Goal: Transaction & Acquisition: Purchase product/service

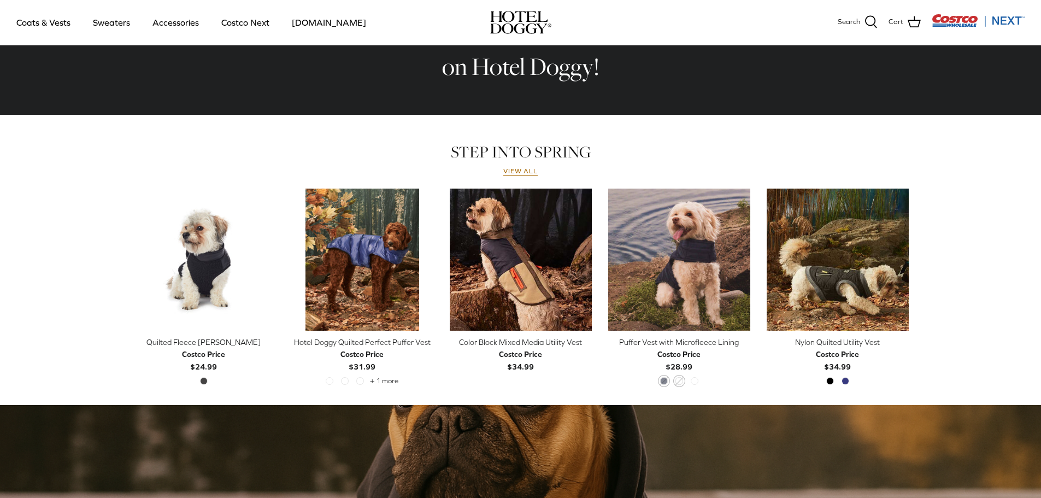
scroll to position [437, 0]
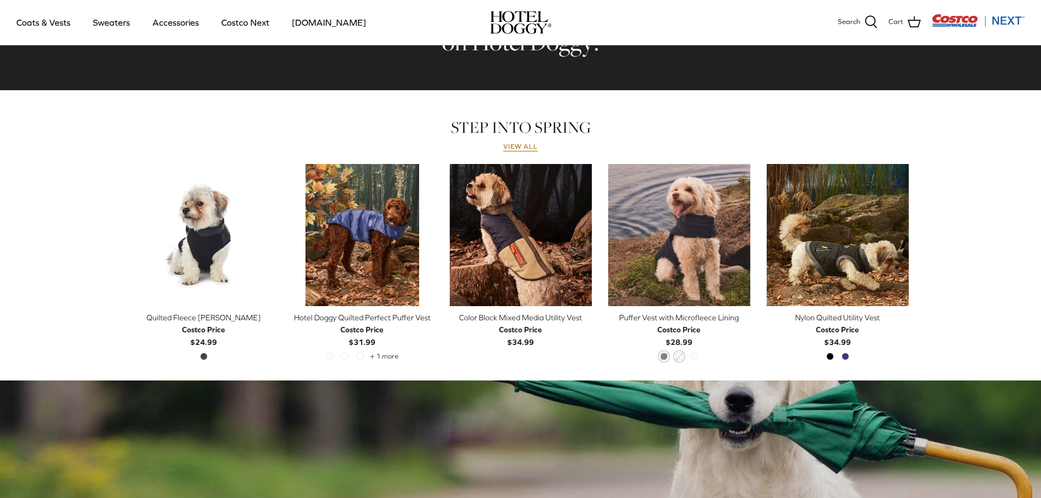
click at [523, 320] on div "Color Block Mixed Media Utility Vest" at bounding box center [521, 318] width 142 height 12
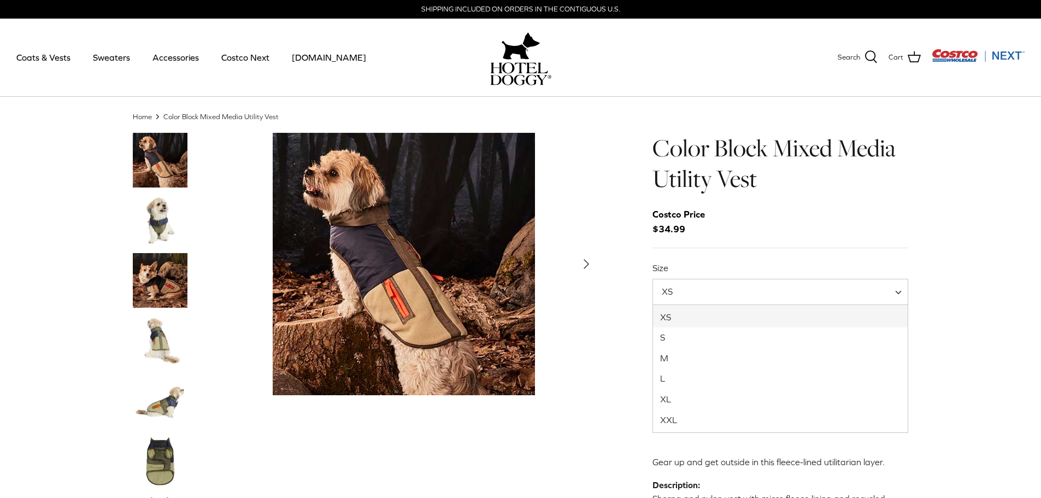
click at [748, 289] on span "XS" at bounding box center [781, 292] width 256 height 26
select select "L"
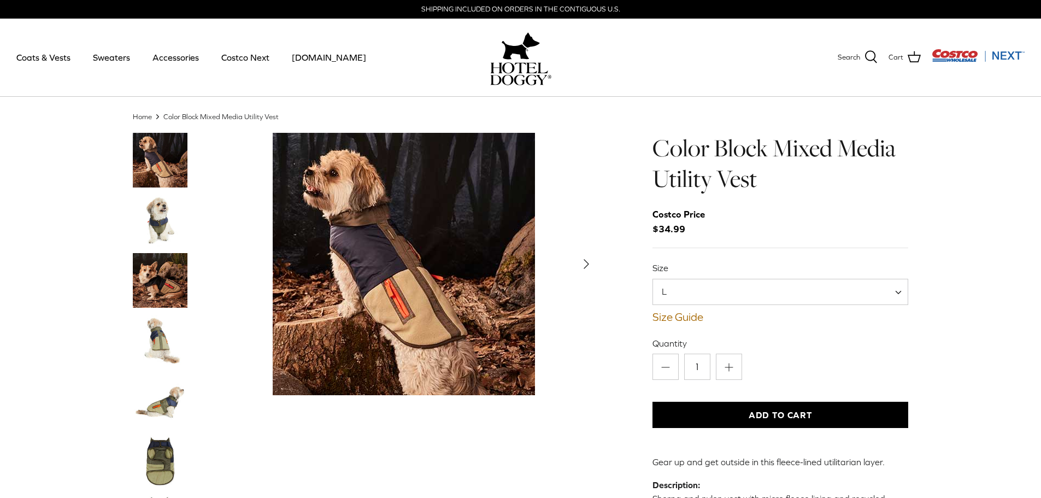
scroll to position [73, 0]
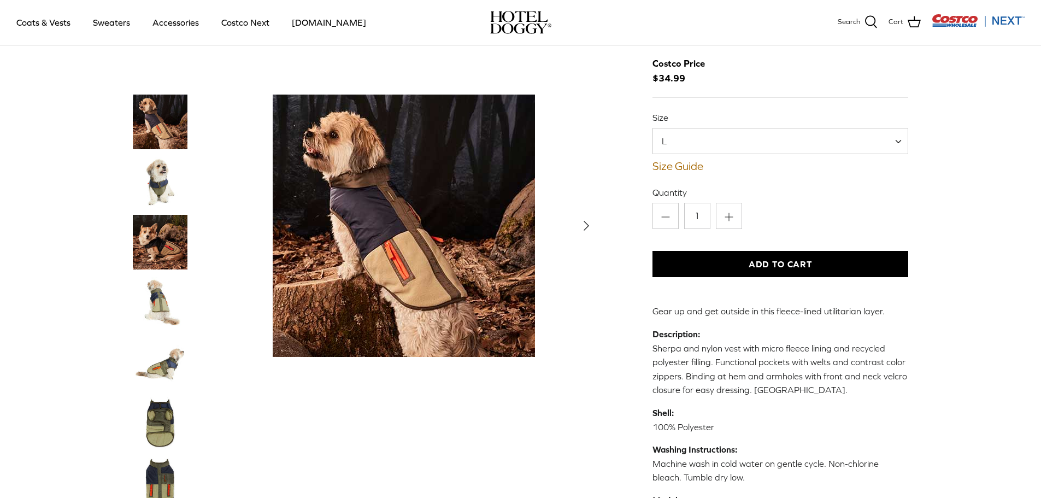
drag, startPoint x: 138, startPoint y: 241, endPoint x: 148, endPoint y: 243, distance: 10.0
click at [138, 241] on img "Thumbnail Link" at bounding box center [160, 242] width 55 height 55
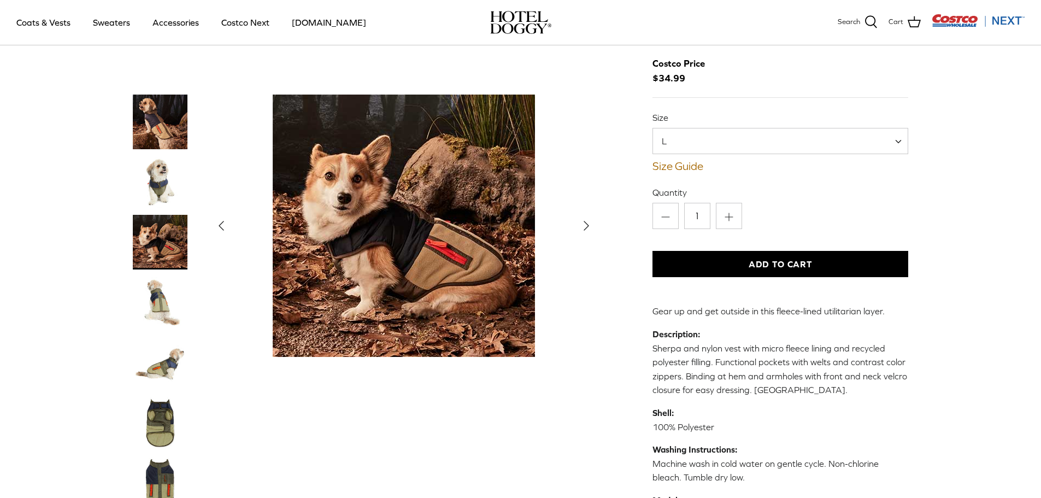
click at [153, 299] on img "Thumbnail Link" at bounding box center [160, 302] width 55 height 55
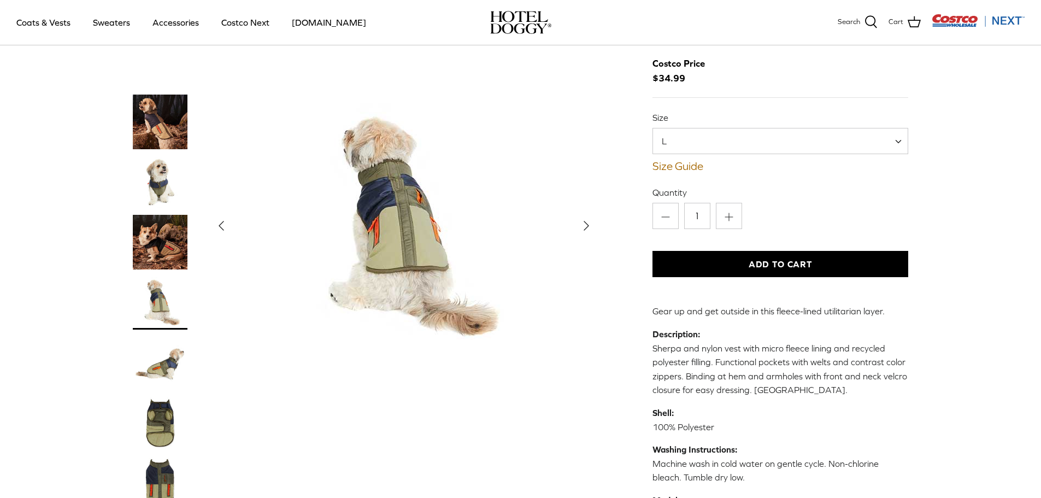
click at [154, 337] on img "Thumbnail Link" at bounding box center [160, 362] width 55 height 55
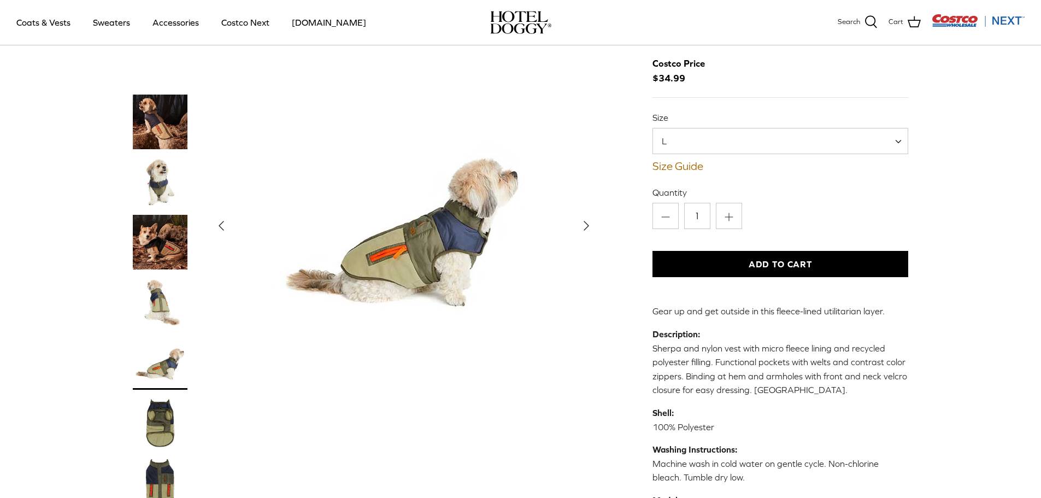
click at [169, 399] on img "Thumbnail Link" at bounding box center [160, 422] width 55 height 55
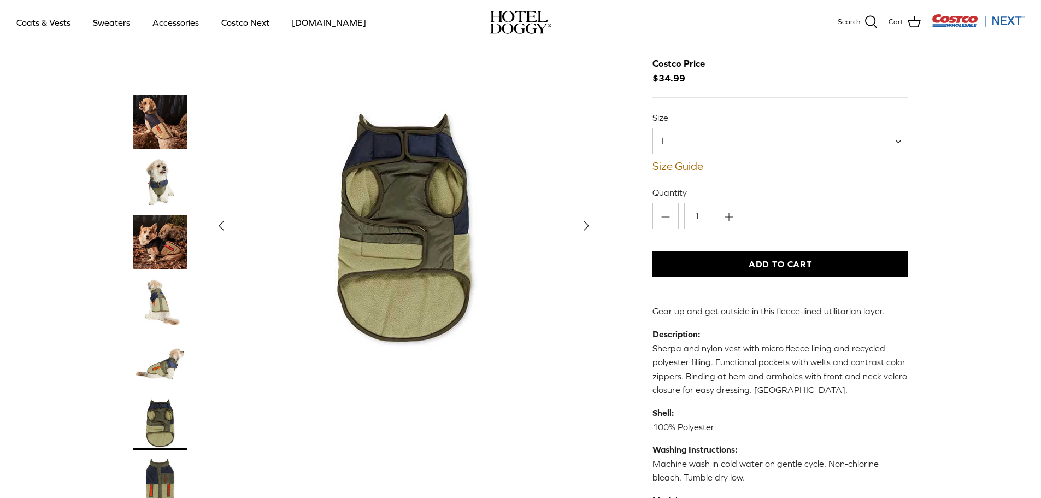
click at [162, 108] on img "Thumbnail Link" at bounding box center [160, 122] width 55 height 55
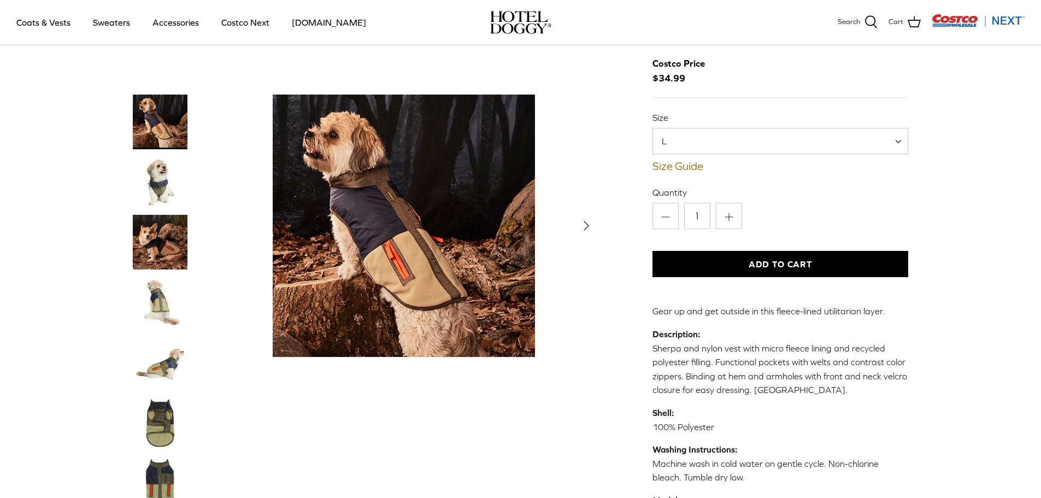
click at [160, 180] on img "Thumbnail Link" at bounding box center [160, 182] width 55 height 55
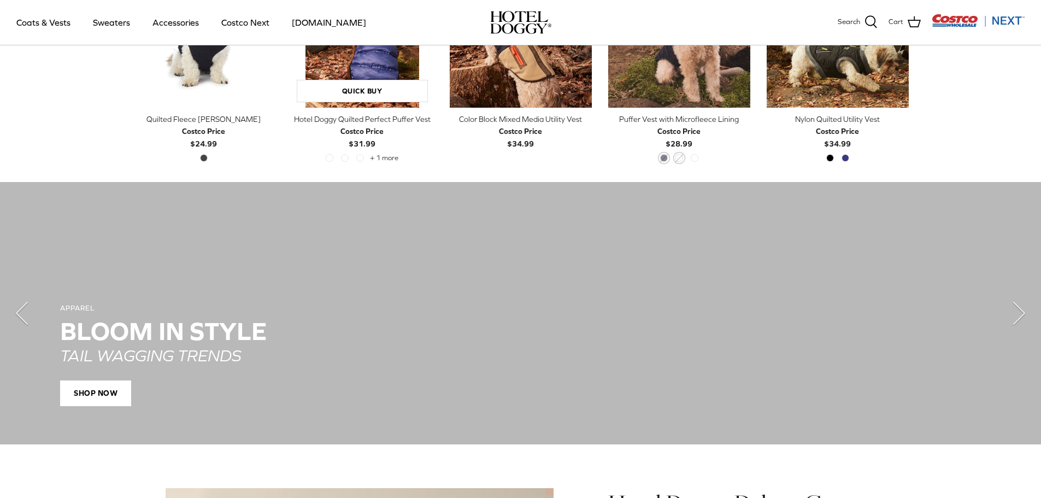
scroll to position [484, 0]
